Goal: Transaction & Acquisition: Purchase product/service

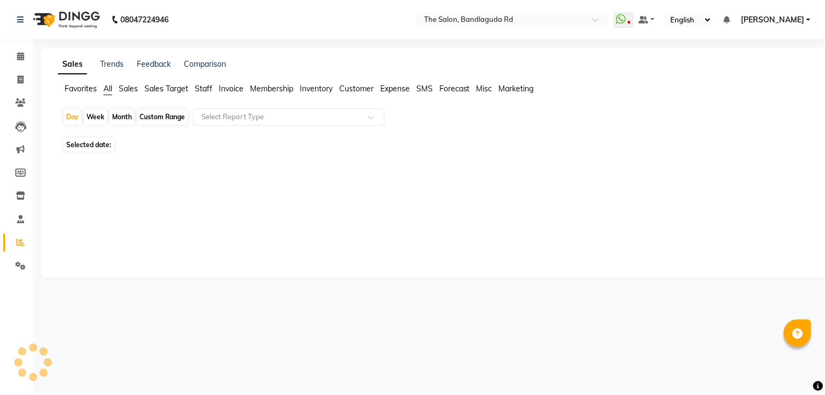
click at [121, 118] on div "Month" at bounding box center [121, 116] width 25 height 15
select select "10"
select select "2025"
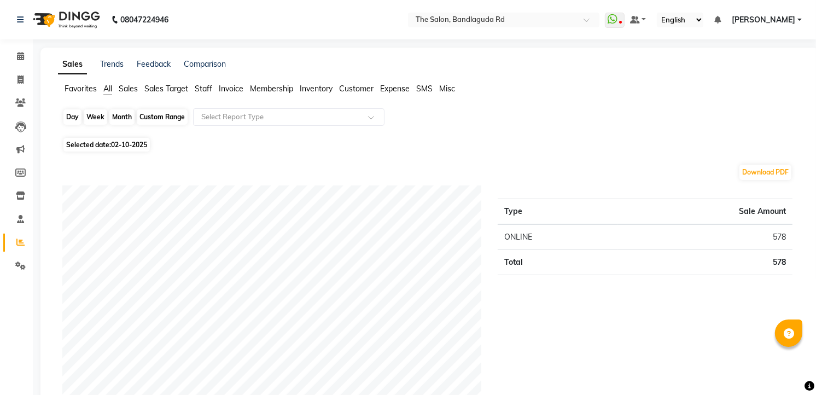
click at [128, 113] on div "Month" at bounding box center [121, 116] width 25 height 15
select select "10"
select select "2025"
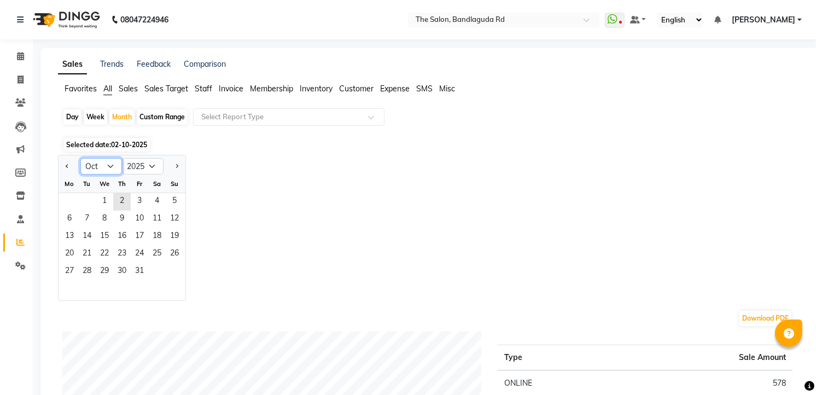
click at [111, 165] on select "Jan Feb Mar Apr May Jun [DATE] Aug Sep Oct Nov Dec" at bounding box center [101, 166] width 42 height 16
select select "6"
click at [80, 158] on select "Jan Feb Mar Apr May Jun [DATE] Aug Sep Oct Nov Dec" at bounding box center [101, 166] width 42 height 16
click at [181, 193] on span "1" at bounding box center [175, 202] width 18 height 18
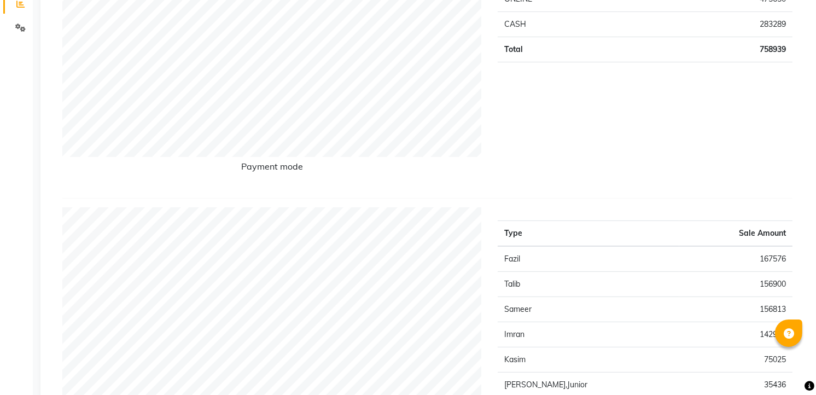
scroll to position [61, 0]
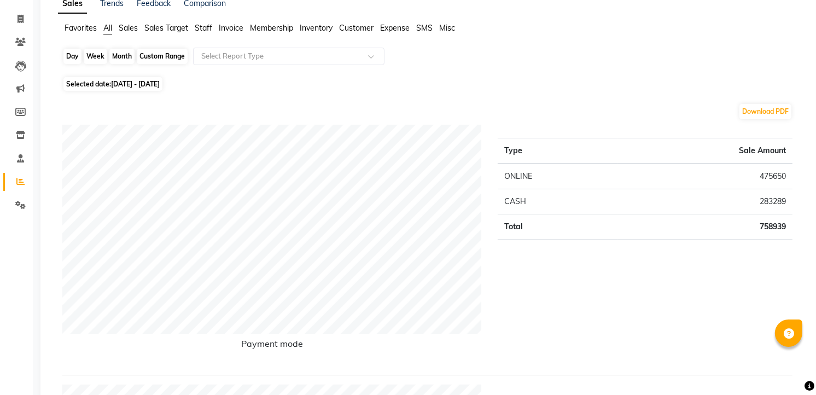
click at [119, 56] on div "Month" at bounding box center [121, 56] width 25 height 15
select select "6"
select select "2025"
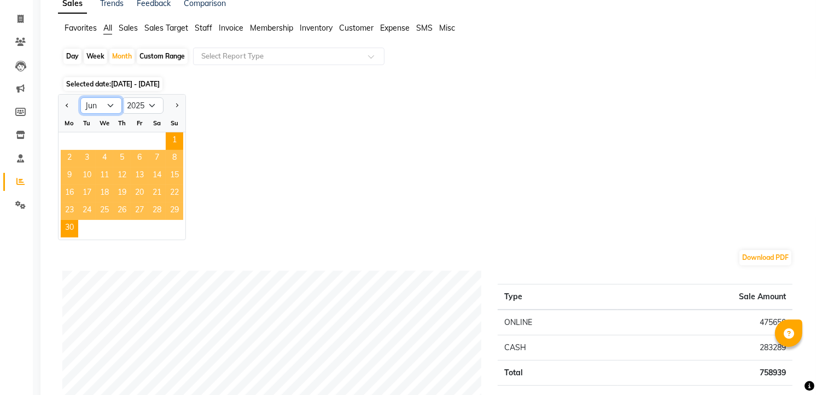
click at [110, 105] on select "Jan Feb Mar Apr May Jun [DATE] Aug Sep Oct Nov Dec" at bounding box center [101, 105] width 42 height 16
select select "7"
click at [80, 97] on select "Jan Feb Mar Apr May Jun [DATE] Aug Sep Oct Nov Dec" at bounding box center [101, 105] width 42 height 16
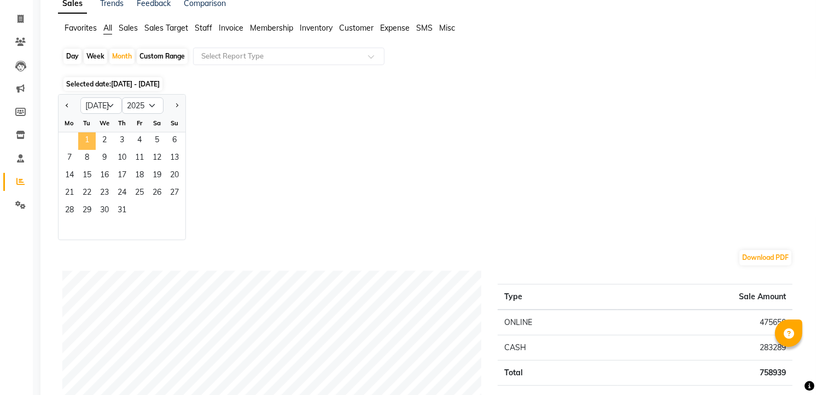
click at [89, 143] on span "1" at bounding box center [87, 141] width 18 height 18
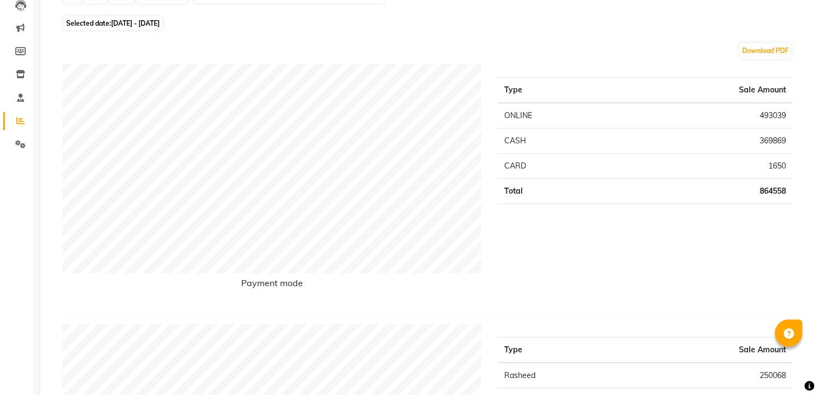
scroll to position [0, 0]
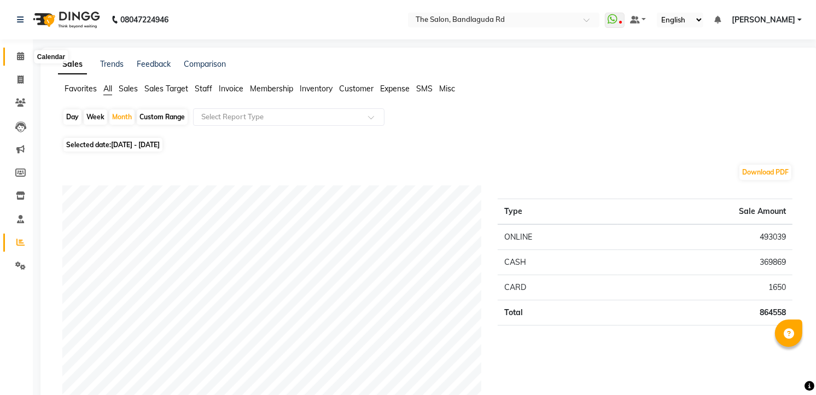
click at [19, 55] on icon at bounding box center [20, 56] width 7 height 8
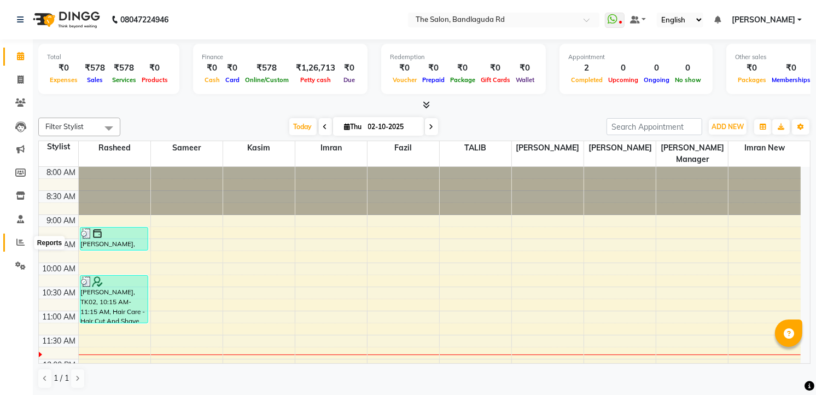
click at [17, 243] on icon at bounding box center [20, 242] width 8 height 8
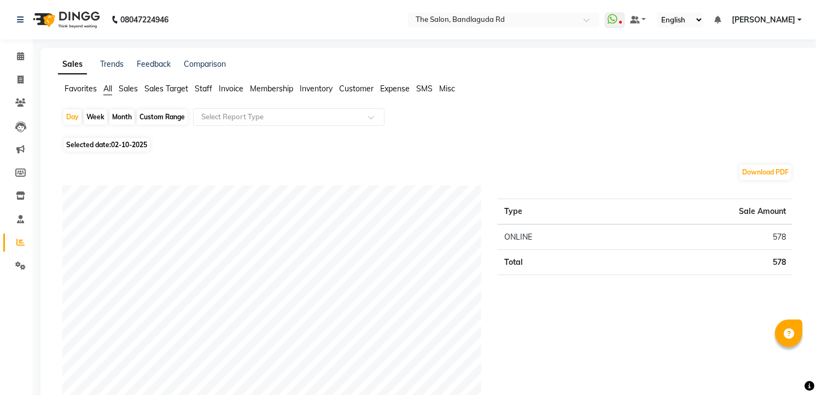
click at [129, 115] on div "Month" at bounding box center [121, 116] width 25 height 15
select select "10"
select select "2025"
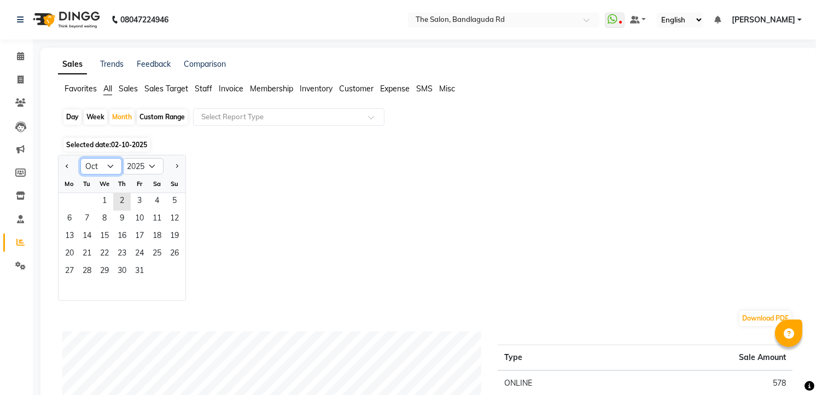
click at [102, 166] on select "Jan Feb Mar Apr May Jun [DATE] Aug Sep Oct Nov Dec" at bounding box center [101, 166] width 42 height 16
select select "7"
click at [80, 158] on select "Jan Feb Mar Apr May Jun [DATE] Aug Sep Oct Nov Dec" at bounding box center [101, 166] width 42 height 16
click at [81, 200] on span "1" at bounding box center [87, 202] width 18 height 18
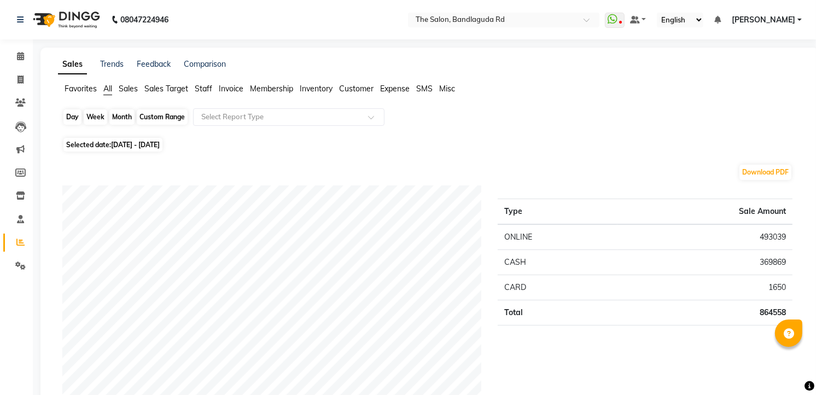
click at [120, 117] on div "Month" at bounding box center [121, 116] width 25 height 15
select select "7"
select select "2025"
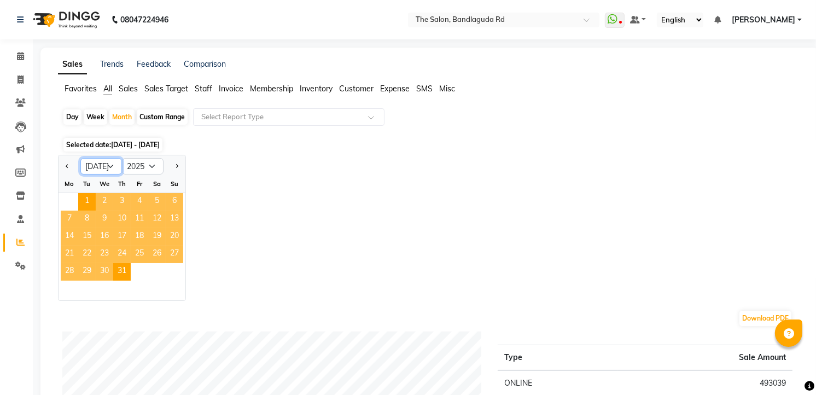
click at [105, 164] on select "Jan Feb Mar Apr May Jun [DATE] Aug Sep Oct Nov Dec" at bounding box center [101, 166] width 42 height 16
select select "8"
click at [80, 158] on select "Jan Feb Mar Apr May Jun [DATE] Aug Sep Oct Nov Dec" at bounding box center [101, 166] width 42 height 16
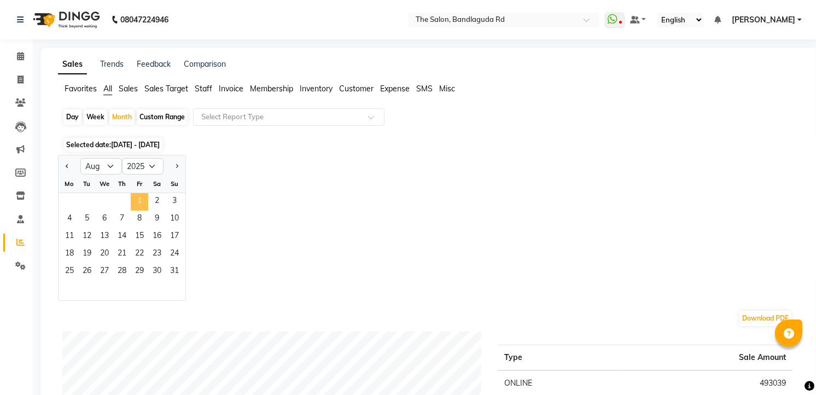
click at [138, 193] on span "1" at bounding box center [140, 202] width 18 height 18
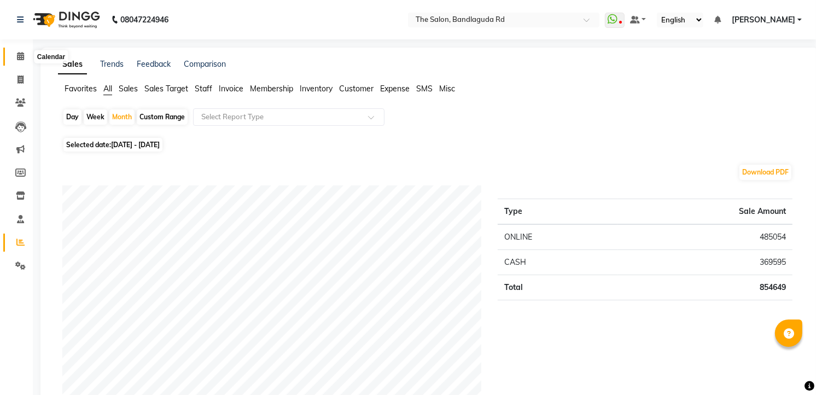
click at [15, 56] on span at bounding box center [20, 56] width 19 height 13
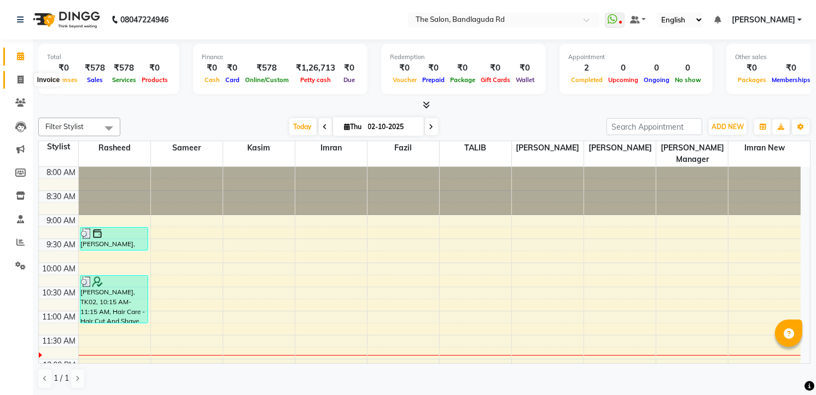
click at [18, 78] on icon at bounding box center [21, 80] width 6 height 8
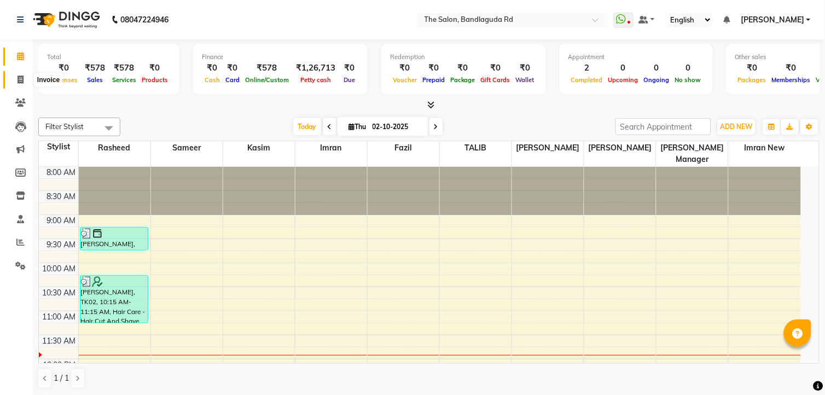
select select "service"
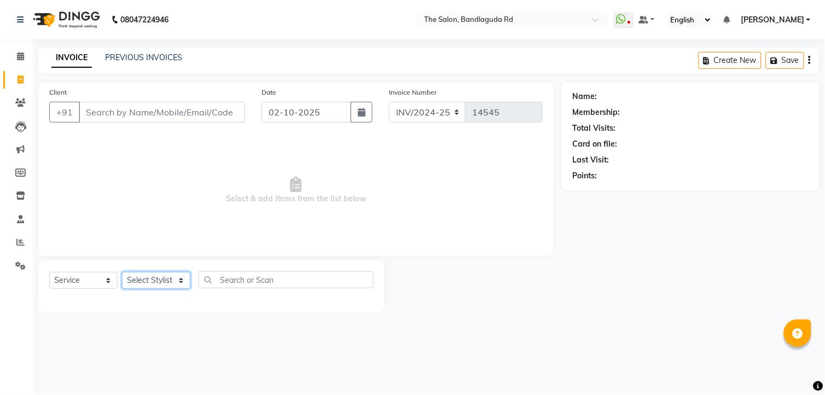
click at [135, 285] on select "Select Stylist [PERSON_NAME] [PERSON_NAME] [PERSON_NAME] new [PERSON_NAME] [PER…" at bounding box center [156, 280] width 68 height 17
select select "93197"
click at [122, 272] on select "Select Stylist [PERSON_NAME] [PERSON_NAME] [PERSON_NAME] new [PERSON_NAME] [PER…" at bounding box center [156, 280] width 68 height 17
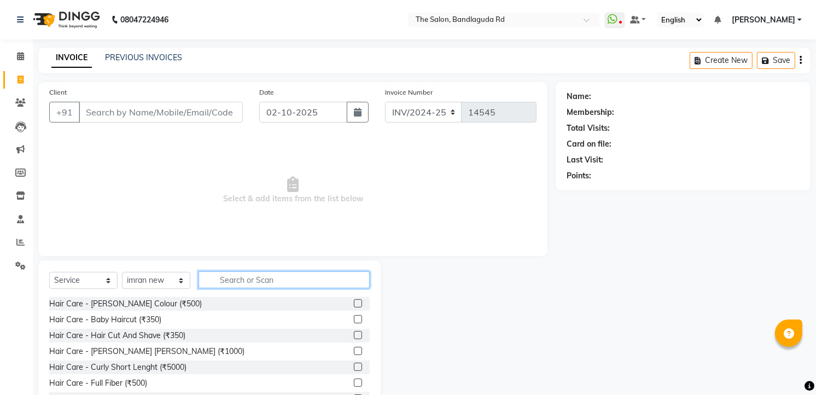
click at [266, 274] on input "text" at bounding box center [284, 279] width 171 height 17
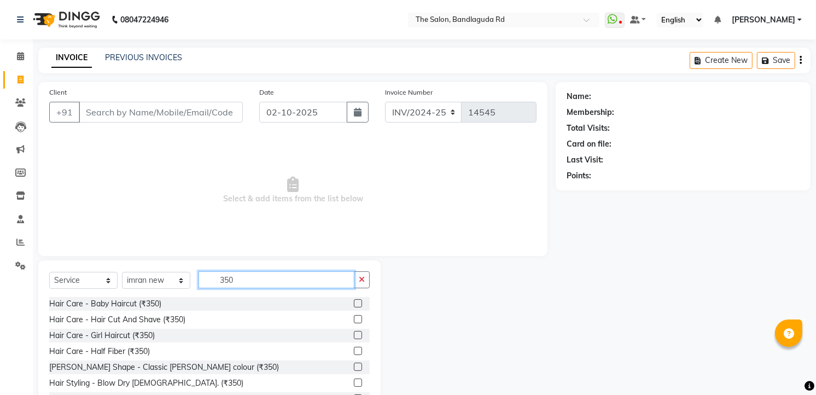
scroll to position [43, 0]
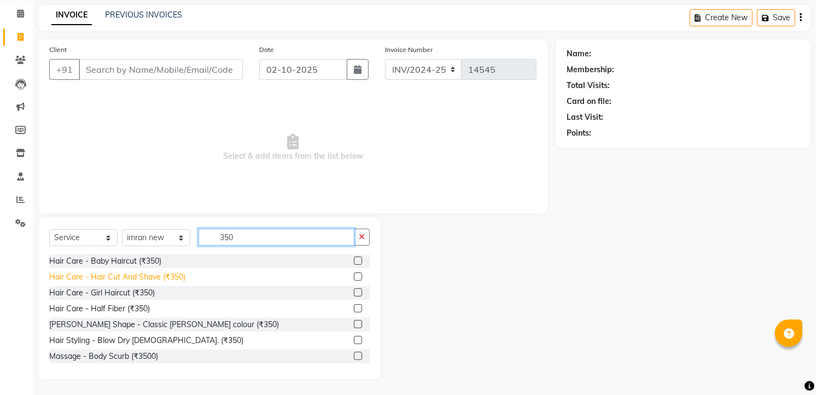
type input "350"
click at [172, 279] on div "Hair Care - Hair Cut And Shave (₹350)" at bounding box center [117, 276] width 136 height 11
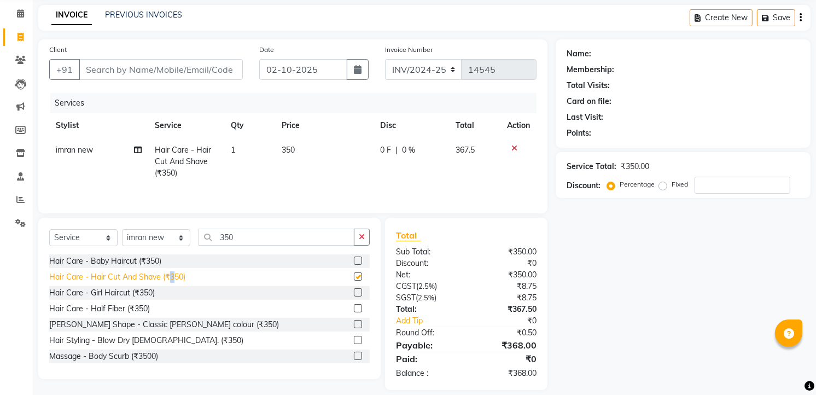
checkbox input "false"
drag, startPoint x: 173, startPoint y: 277, endPoint x: 170, endPoint y: 68, distance: 209.0
click at [170, 68] on input "Client" at bounding box center [161, 69] width 164 height 21
type input "8"
type input "0"
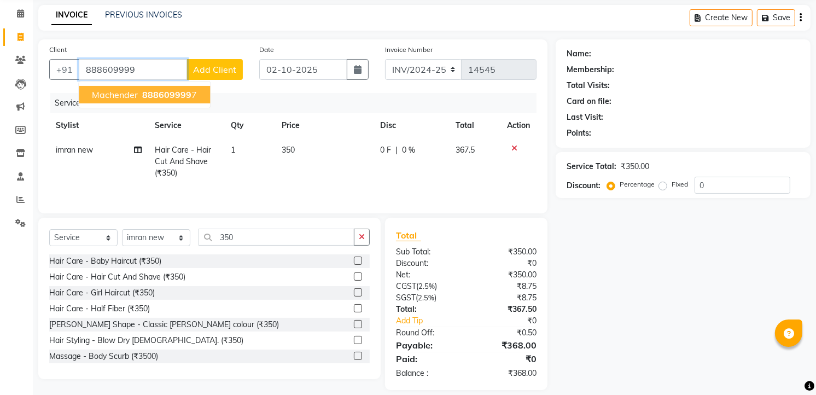
click at [161, 100] on button "machender 888609999 7" at bounding box center [144, 95] width 131 height 18
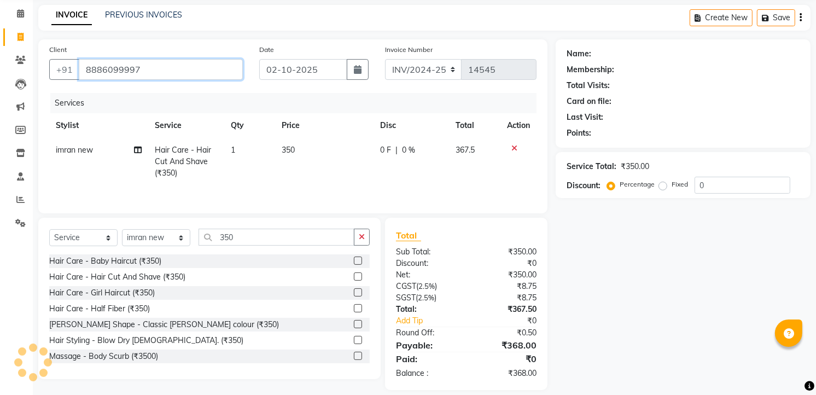
type input "8886099997"
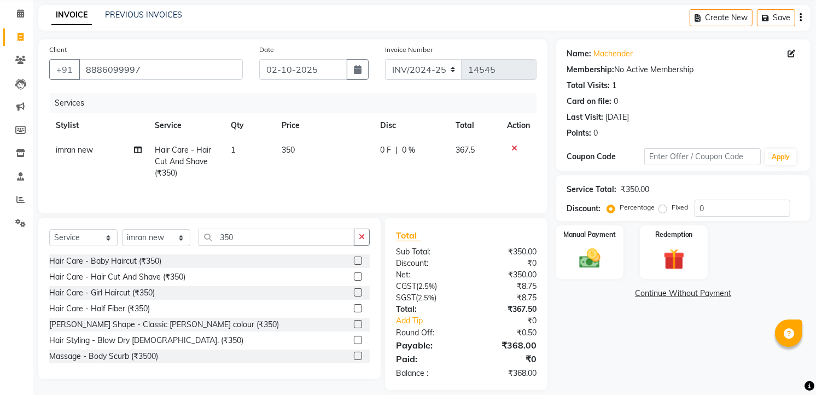
scroll to position [55, 0]
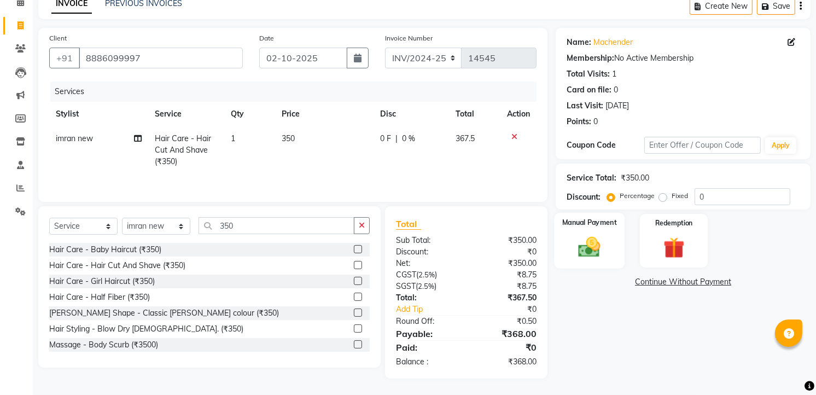
click at [604, 231] on div "Manual Payment" at bounding box center [590, 241] width 71 height 56
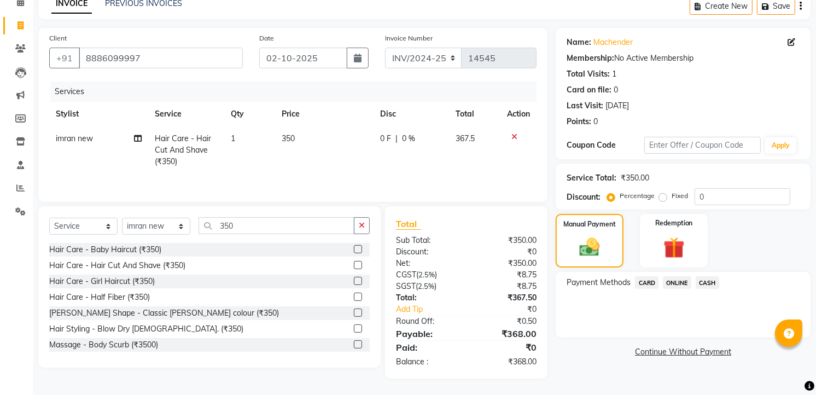
click at [682, 283] on span "ONLINE" at bounding box center [677, 282] width 28 height 13
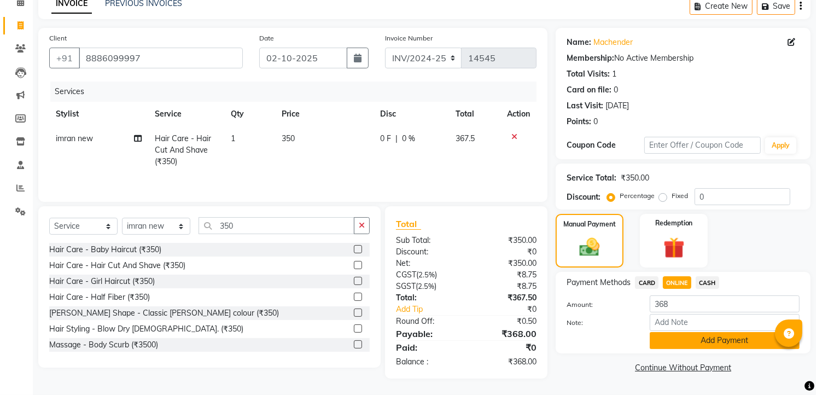
click at [699, 338] on button "Add Payment" at bounding box center [725, 340] width 150 height 17
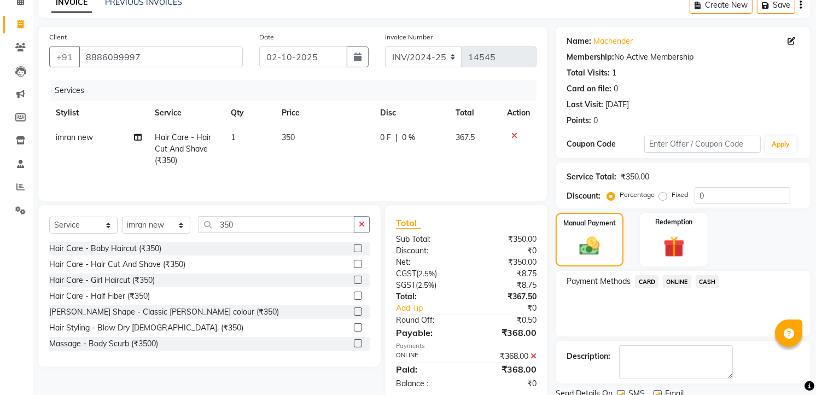
scroll to position [97, 0]
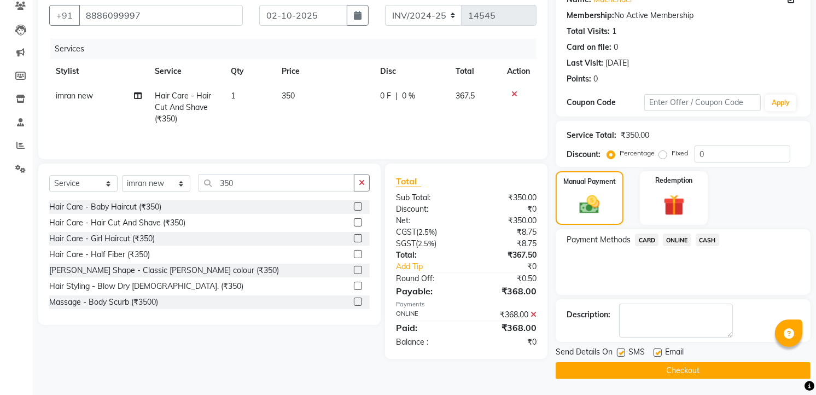
click at [692, 361] on div "Send Details On SMS Email Checkout" at bounding box center [683, 362] width 255 height 33
drag, startPoint x: 692, startPoint y: 361, endPoint x: 691, endPoint y: 368, distance: 7.3
click at [691, 368] on button "Checkout" at bounding box center [683, 370] width 255 height 17
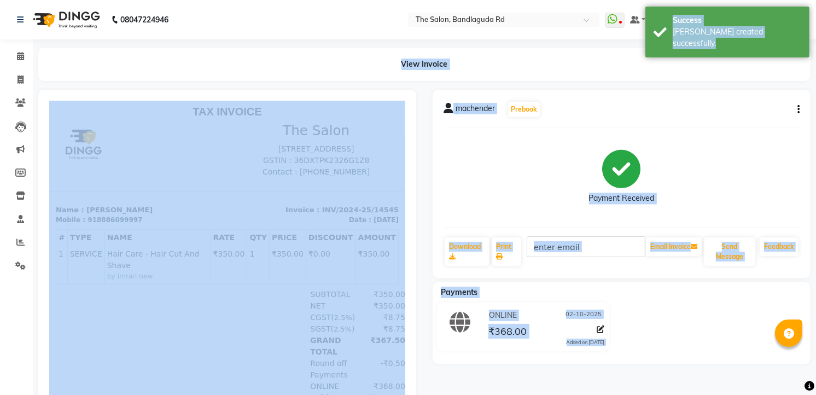
click at [509, 150] on div "Payment Received" at bounding box center [622, 177] width 356 height 82
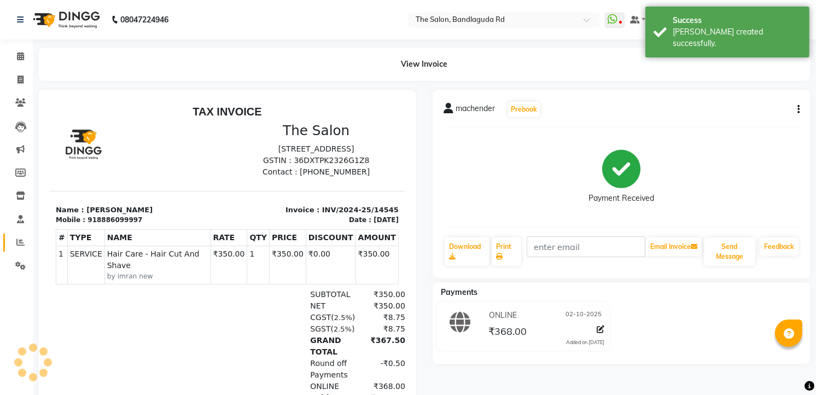
click at [27, 250] on link "Reports" at bounding box center [16, 243] width 26 height 18
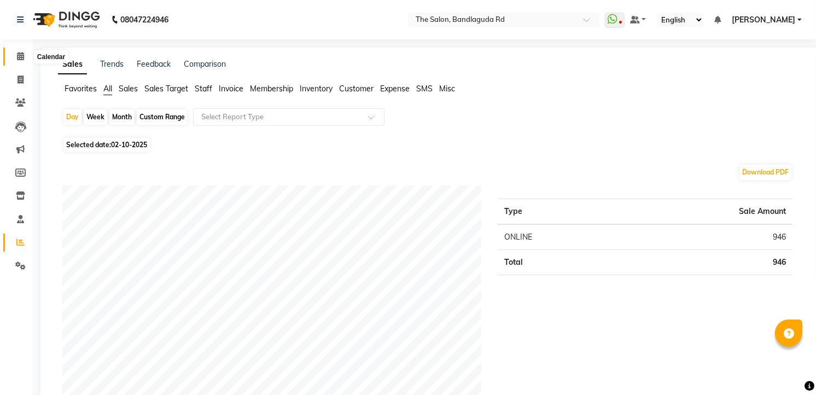
click at [25, 50] on span at bounding box center [20, 56] width 19 height 13
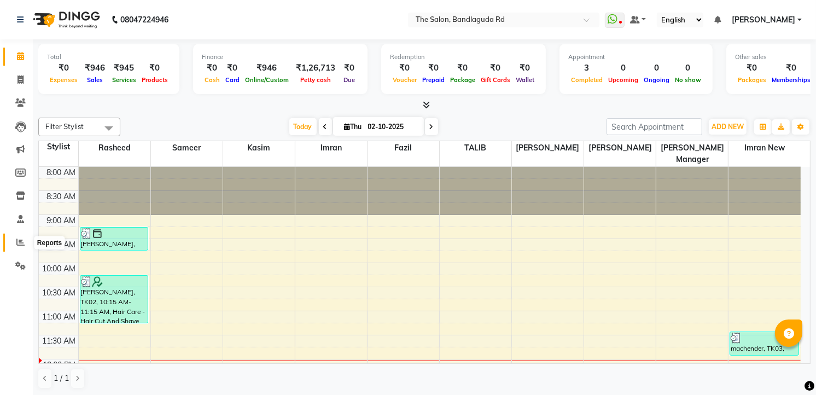
click at [23, 241] on icon at bounding box center [20, 242] width 8 height 8
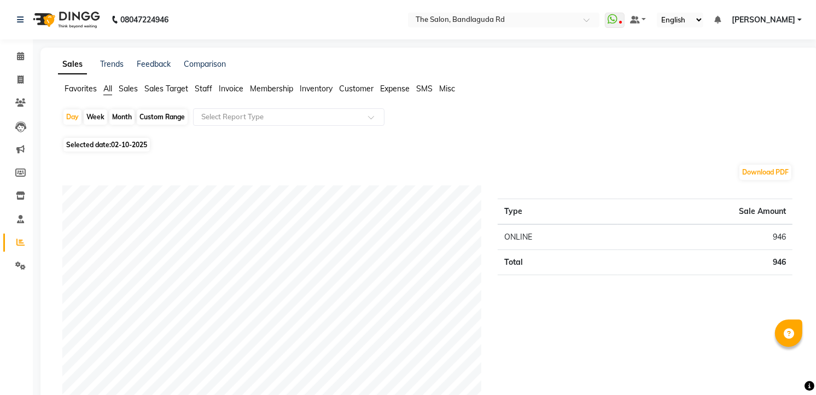
click at [123, 115] on div "Month" at bounding box center [121, 116] width 25 height 15
select select "10"
select select "2025"
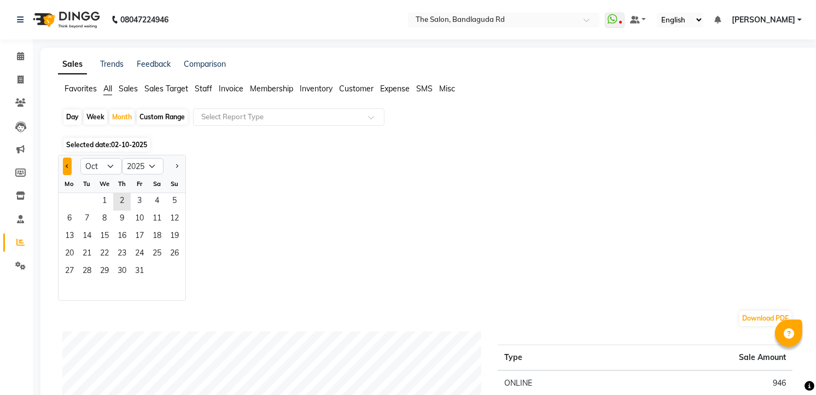
click at [69, 168] on button "Previous month" at bounding box center [67, 167] width 9 height 18
select select "9"
click at [67, 197] on span "1" at bounding box center [70, 202] width 18 height 18
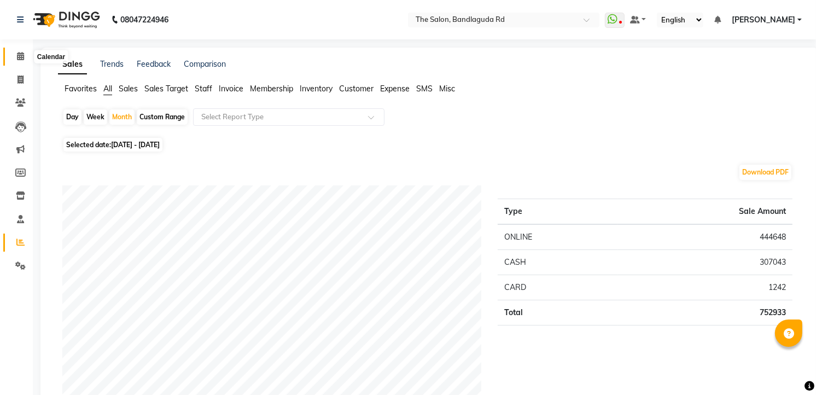
click at [18, 58] on icon at bounding box center [20, 56] width 7 height 8
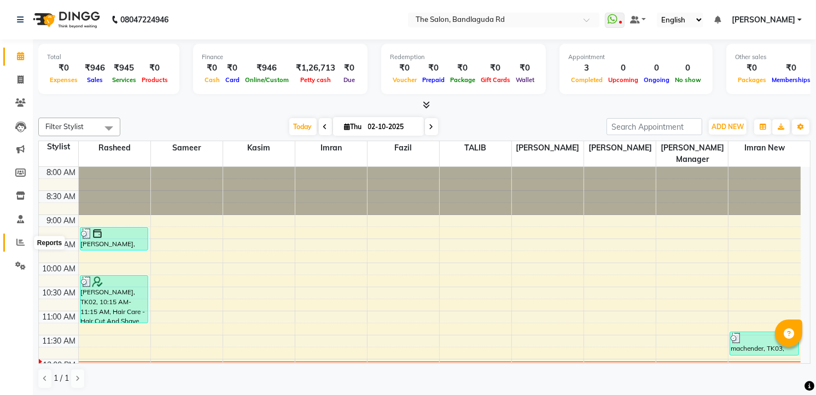
click at [16, 244] on icon at bounding box center [20, 242] width 8 height 8
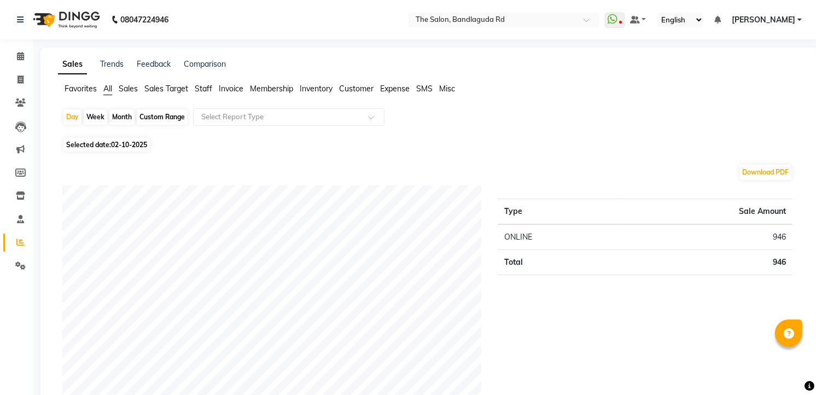
click at [118, 117] on div "Month" at bounding box center [121, 116] width 25 height 15
select select "10"
select select "2025"
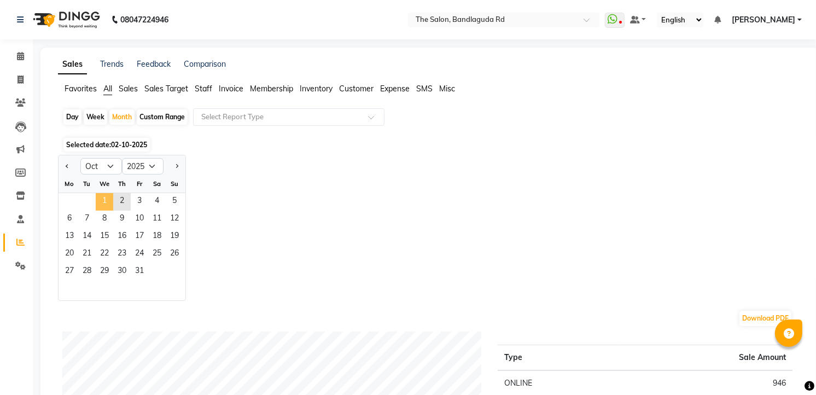
click at [102, 200] on span "1" at bounding box center [105, 202] width 18 height 18
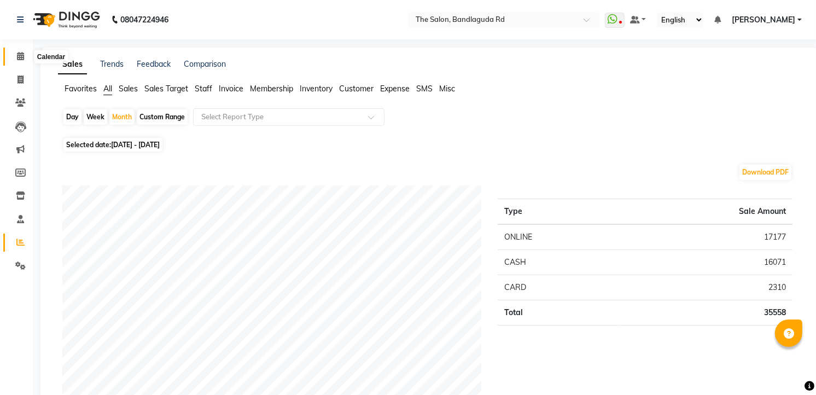
click at [17, 55] on icon at bounding box center [20, 56] width 7 height 8
